Goal: Transaction & Acquisition: Book appointment/travel/reservation

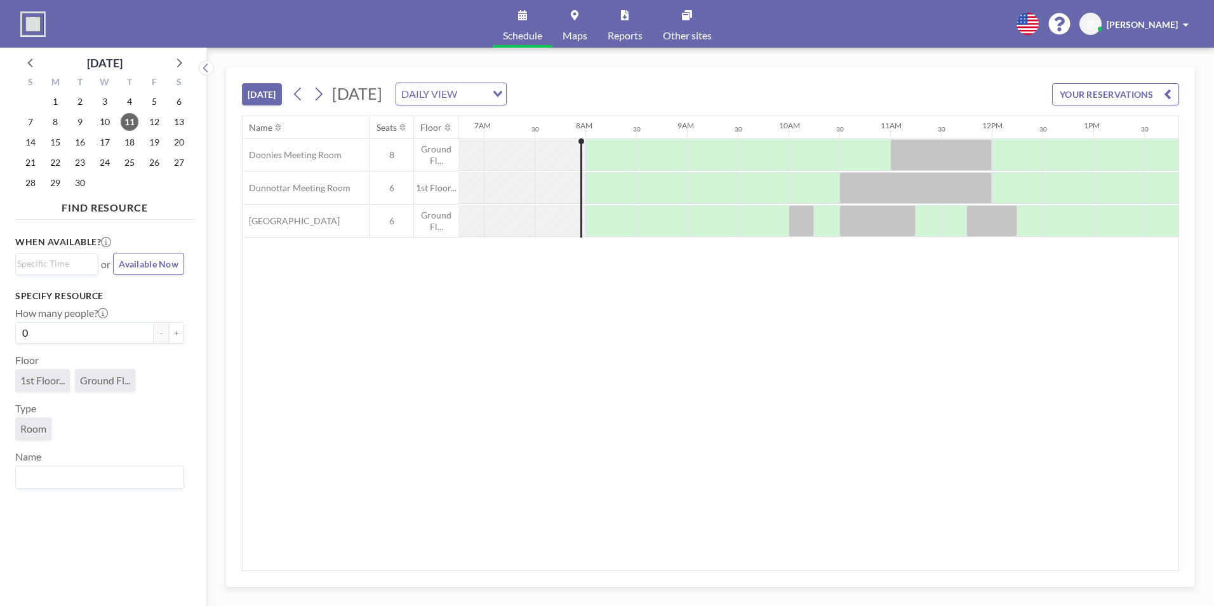
scroll to position [0, 711]
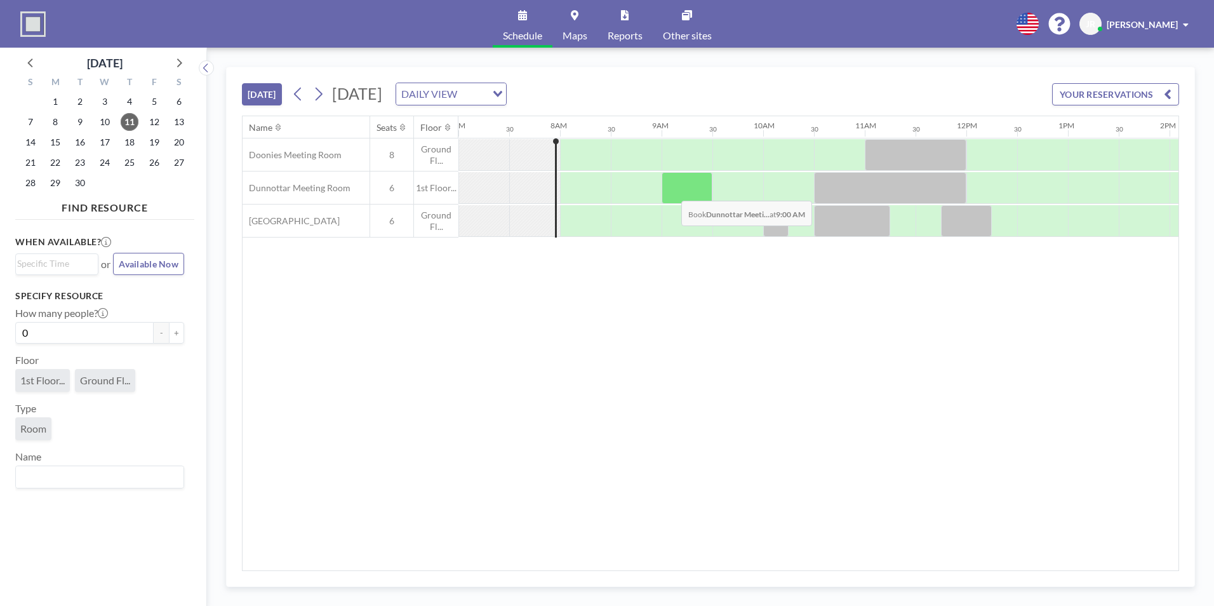
click at [671, 191] on div at bounding box center [687, 188] width 51 height 32
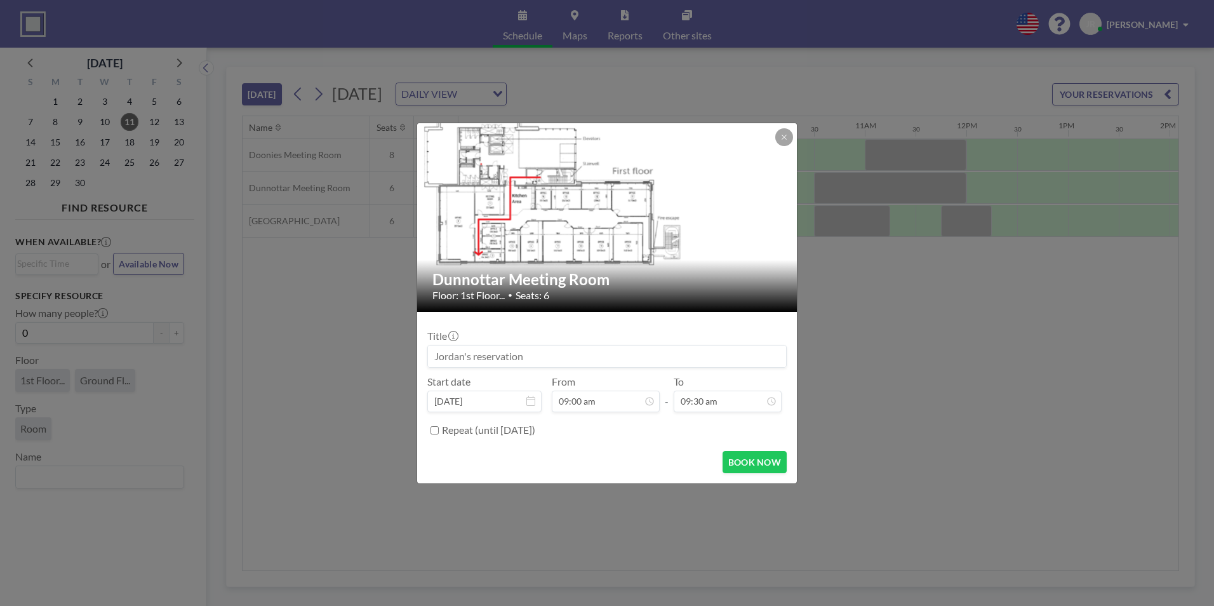
click at [457, 347] on input at bounding box center [607, 356] width 358 height 22
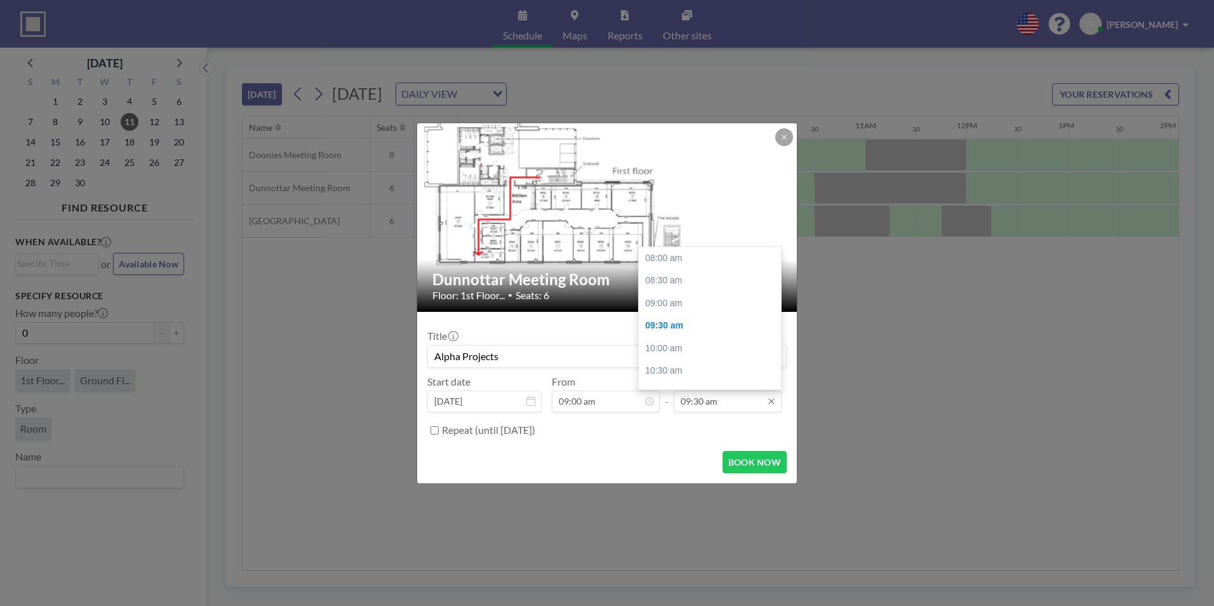
scroll to position [68, 0]
type input "Alpha Projects"
click at [677, 303] on div "10:30 am" at bounding box center [713, 303] width 149 height 23
type input "10:30 am"
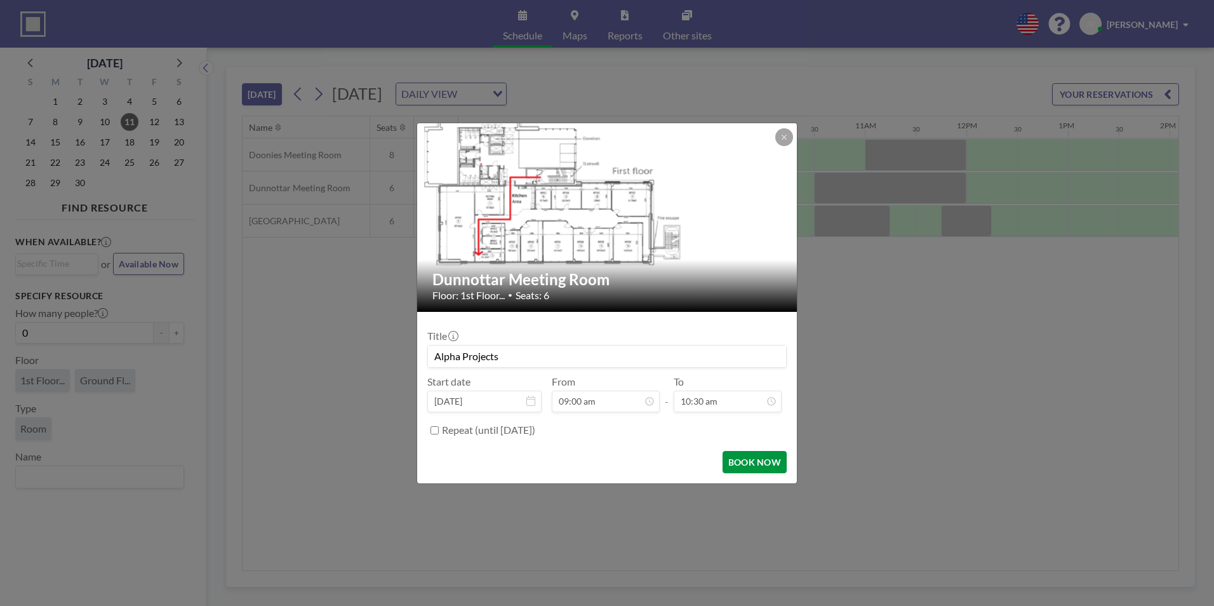
scroll to position [113, 0]
click at [757, 464] on button "BOOK NOW" at bounding box center [755, 462] width 64 height 22
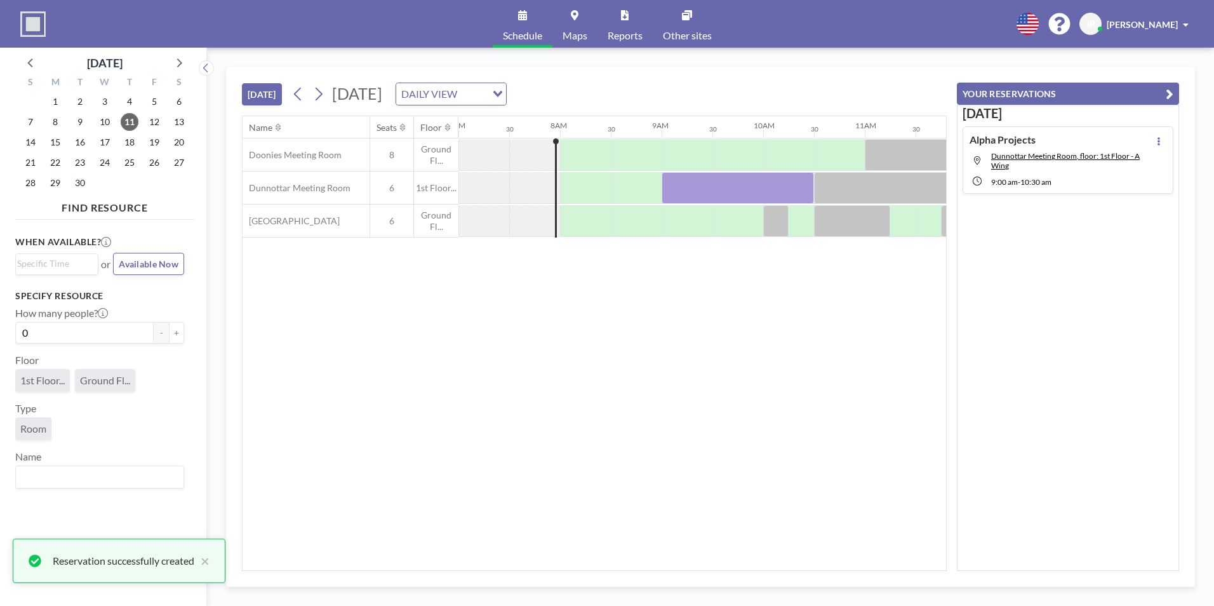
click at [1166, 88] on icon "button" at bounding box center [1170, 93] width 8 height 15
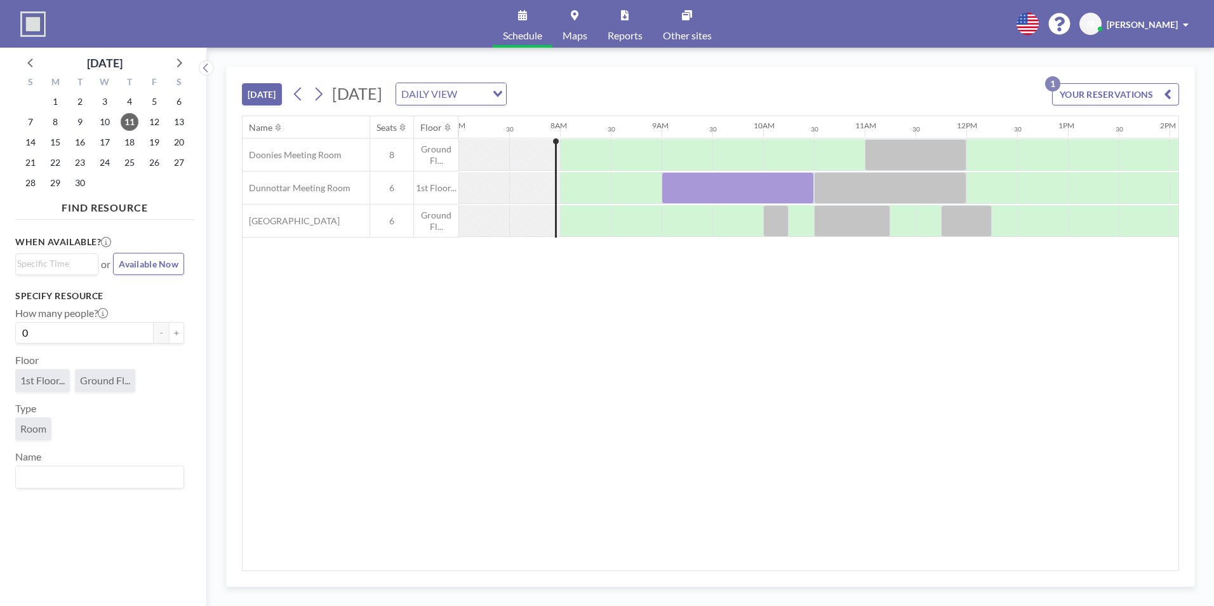
click at [1105, 84] on button "YOUR RESERVATIONS 1" at bounding box center [1115, 94] width 127 height 22
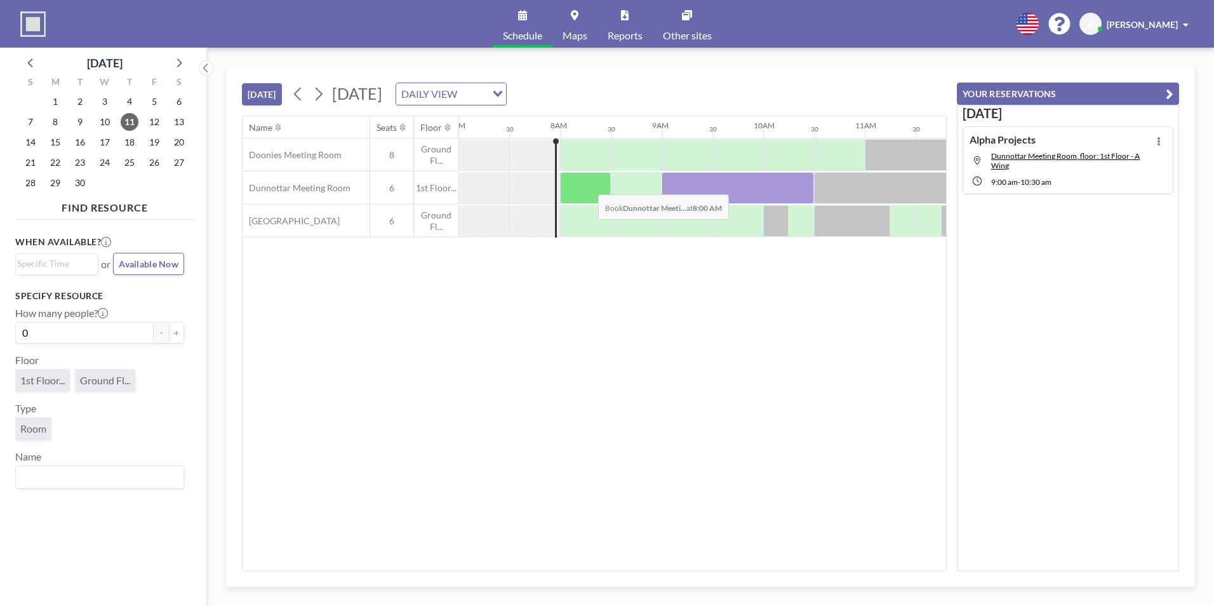
drag, startPoint x: 752, startPoint y: 184, endPoint x: 610, endPoint y: 185, distance: 142.3
click at [588, 185] on div at bounding box center [966, 187] width 2439 height 33
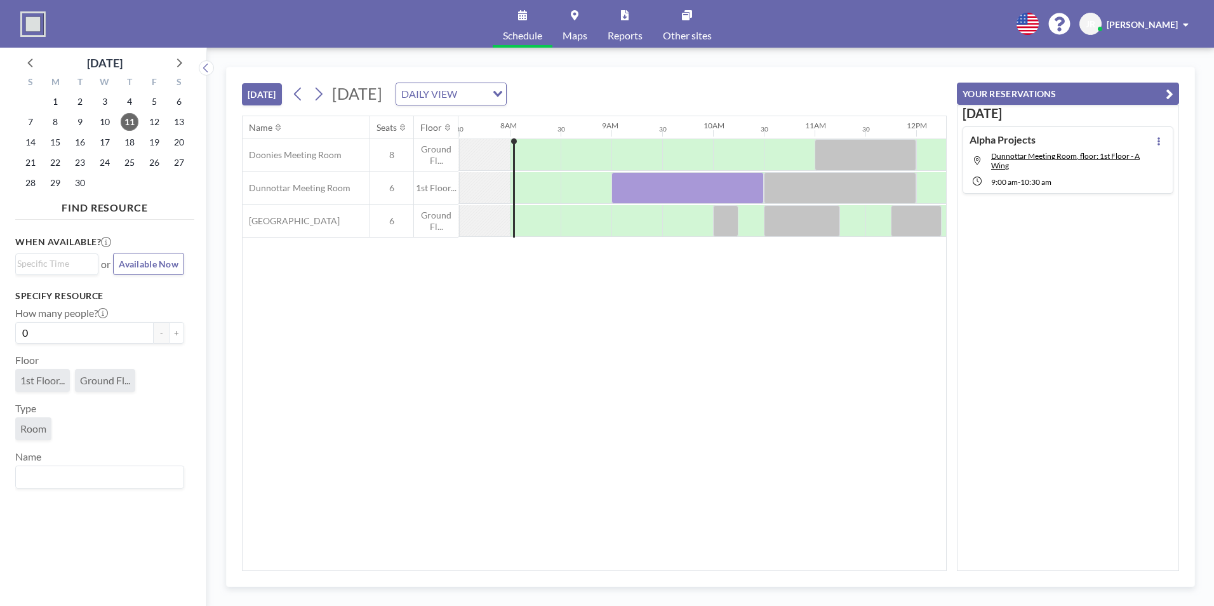
scroll to position [0, 762]
click at [699, 184] on div at bounding box center [687, 188] width 152 height 32
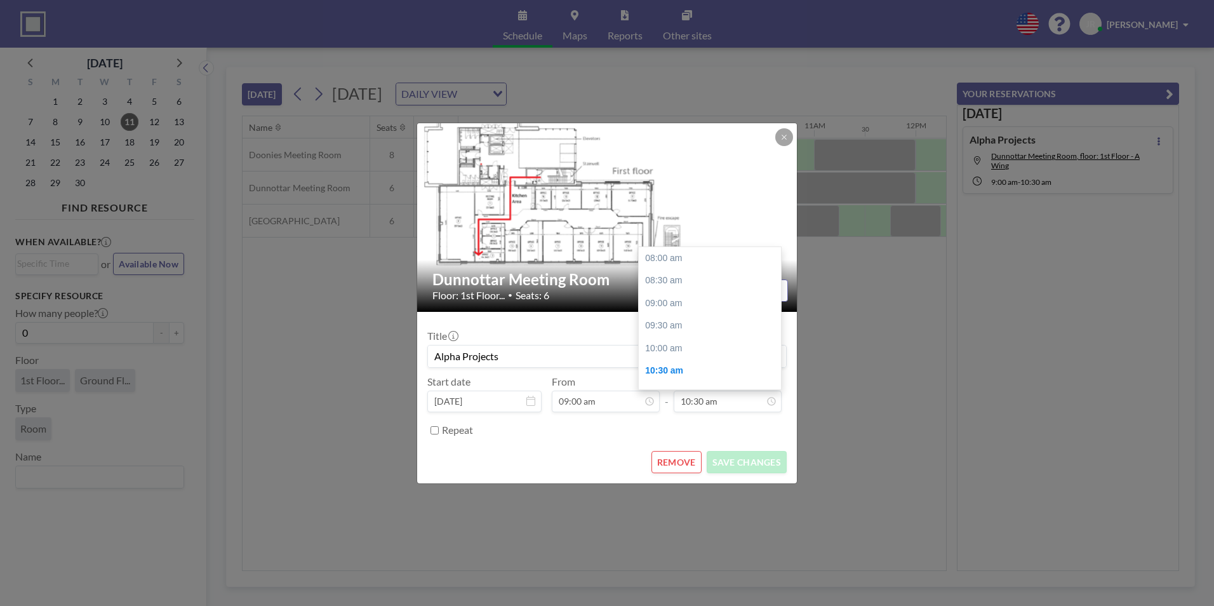
scroll to position [113, 0]
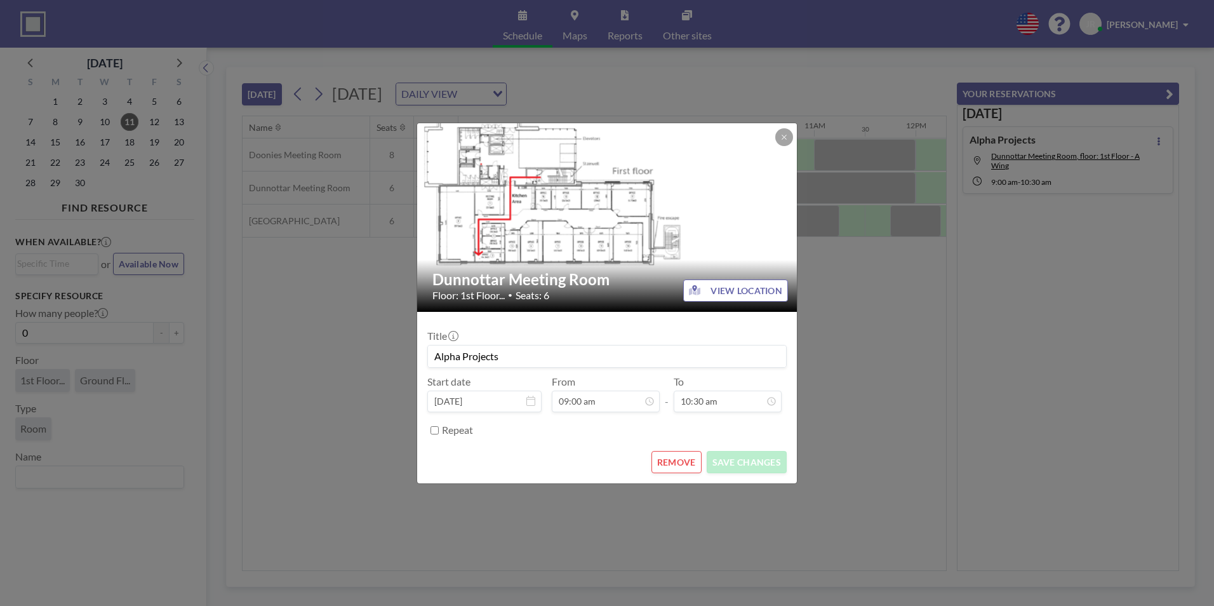
click at [685, 462] on button "REMOVE" at bounding box center [677, 462] width 50 height 22
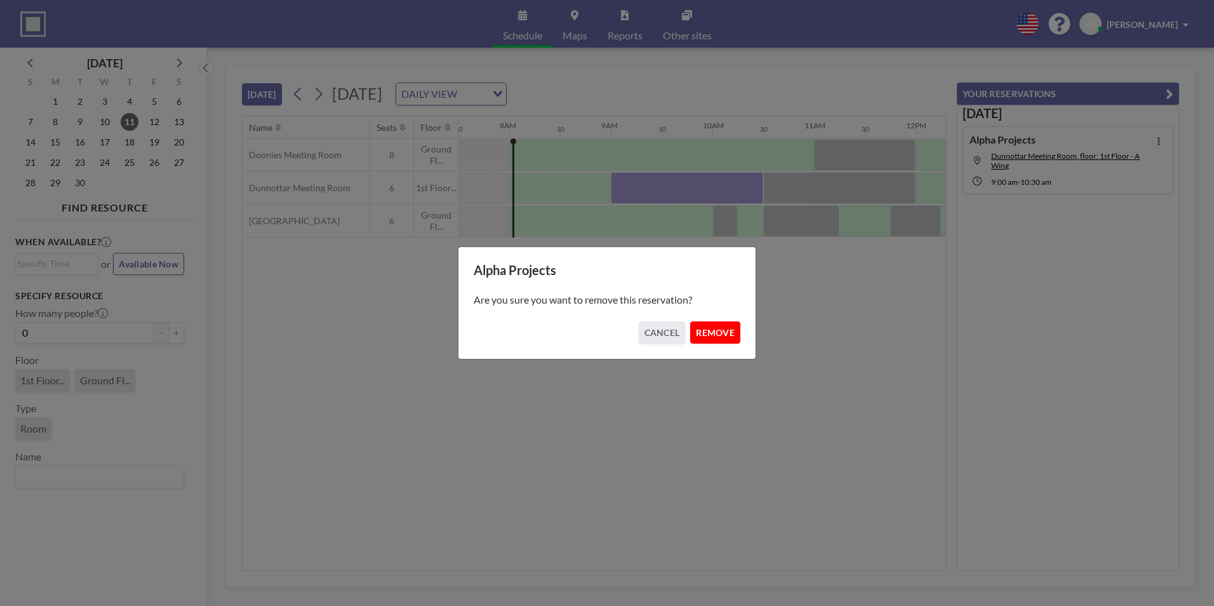
click at [706, 322] on button "REMOVE" at bounding box center [715, 332] width 50 height 22
